Goal: Information Seeking & Learning: Learn about a topic

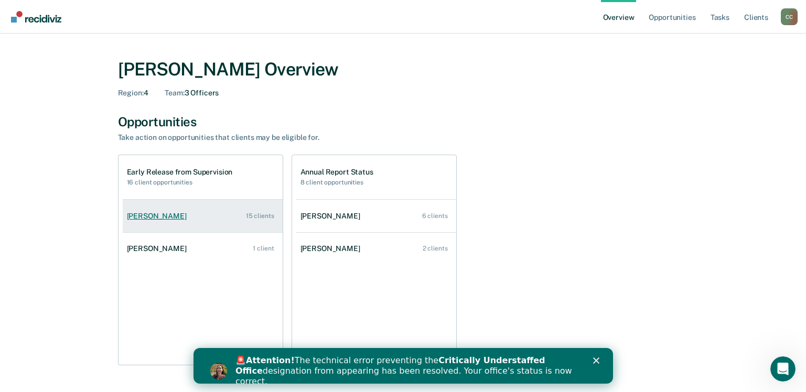
click at [149, 214] on div "[PERSON_NAME]" at bounding box center [159, 216] width 64 height 9
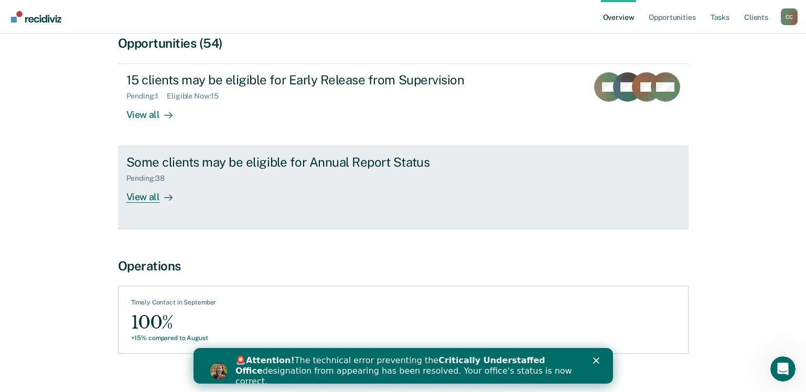
scroll to position [105, 0]
